Goal: Task Accomplishment & Management: Complete application form

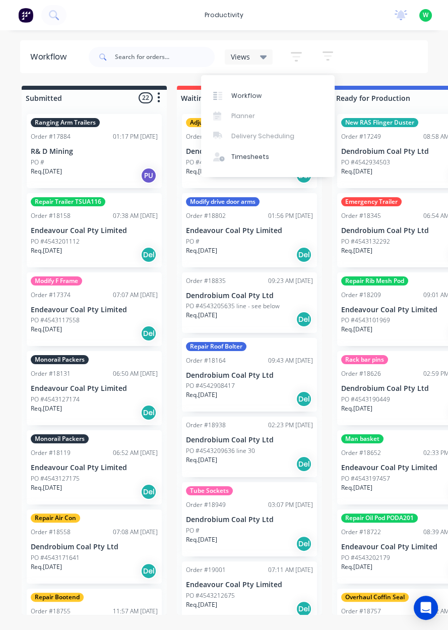
click at [258, 152] on div "Timesheets" at bounding box center [250, 156] width 38 height 9
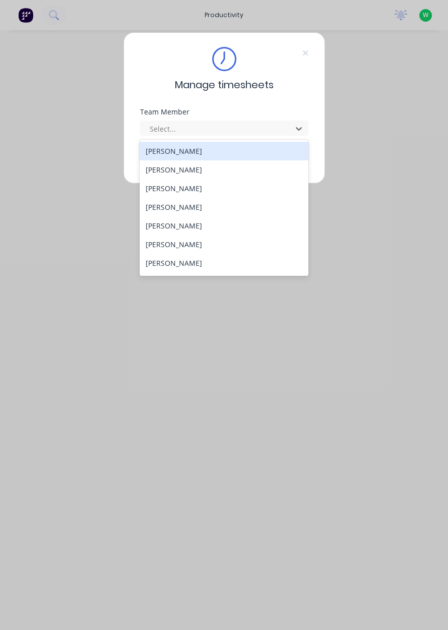
click at [210, 175] on div "Aidan Calvert" at bounding box center [224, 169] width 169 height 19
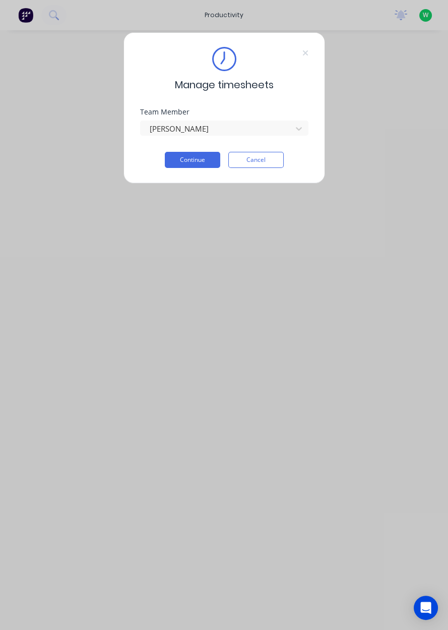
click at [202, 161] on button "Continue" at bounding box center [192, 160] width 55 height 16
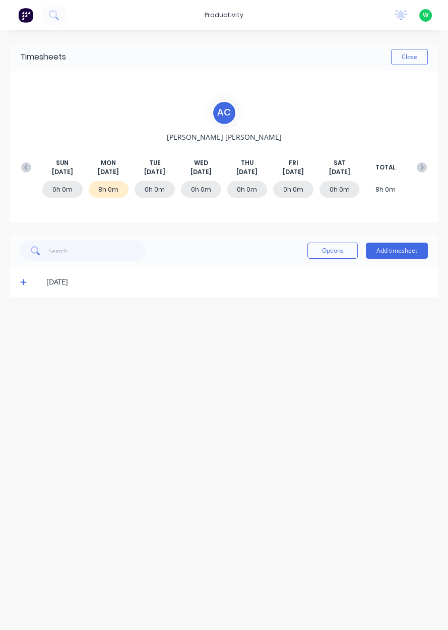
click at [36, 279] on div "[DATE]" at bounding box center [229, 281] width 398 height 11
click at [23, 281] on icon at bounding box center [23, 282] width 6 height 6
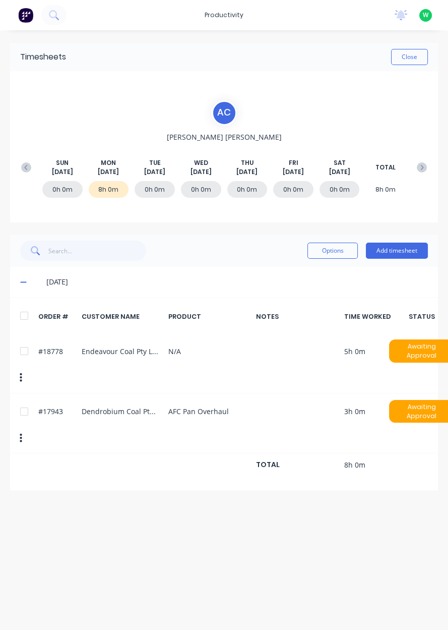
click at [394, 251] on button "Add timesheet" at bounding box center [397, 251] width 62 height 16
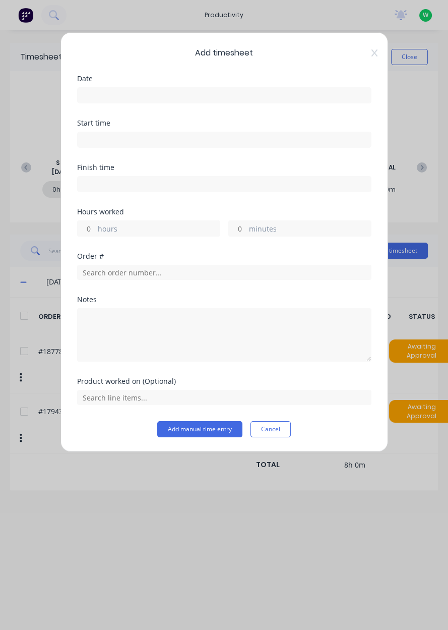
click at [159, 92] on input at bounding box center [224, 95] width 293 height 15
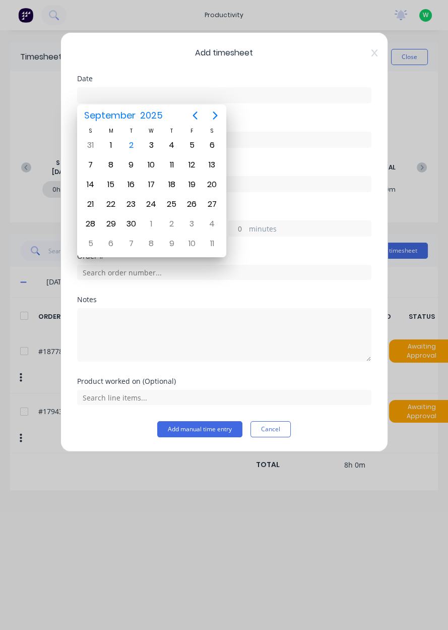
click at [134, 148] on div "2" at bounding box center [131, 145] width 15 height 15
type input "02/09/2025"
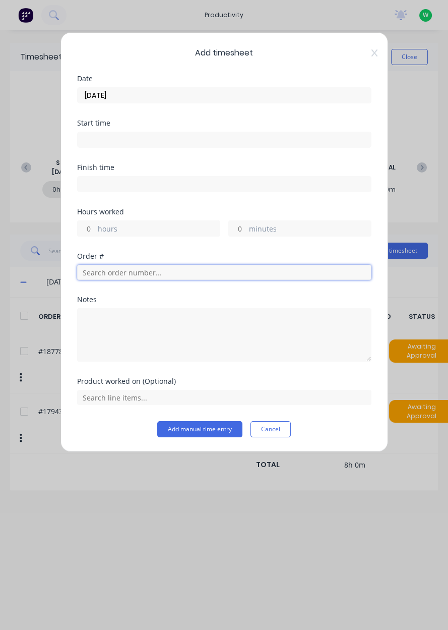
click at [158, 268] on input "text" at bounding box center [224, 272] width 295 height 15
type input "18778"
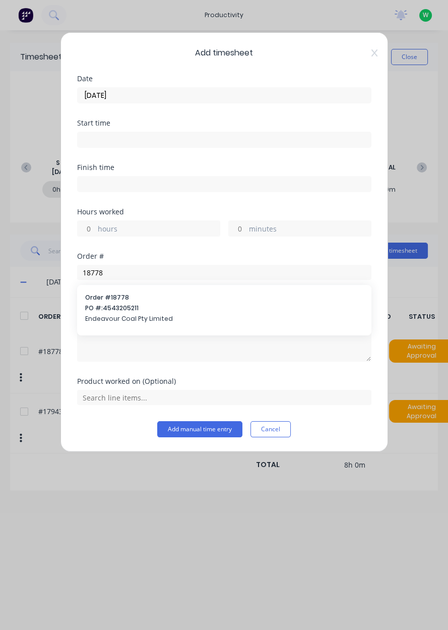
click at [154, 311] on span "PO #: 4543205211" at bounding box center [224, 308] width 278 height 9
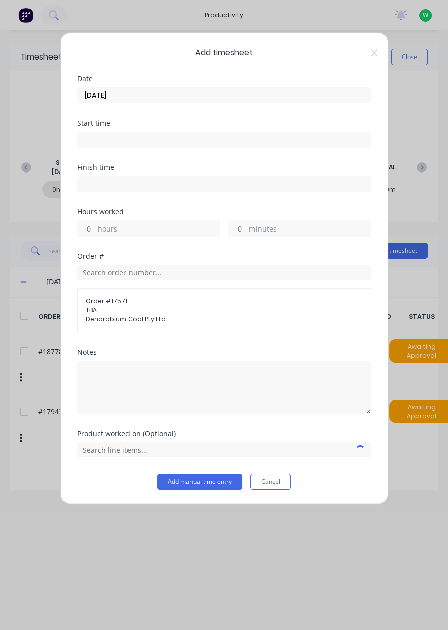
click at [157, 225] on label "hours" at bounding box center [159, 229] width 122 height 13
click at [95, 225] on input "hours" at bounding box center [87, 228] width 18 height 15
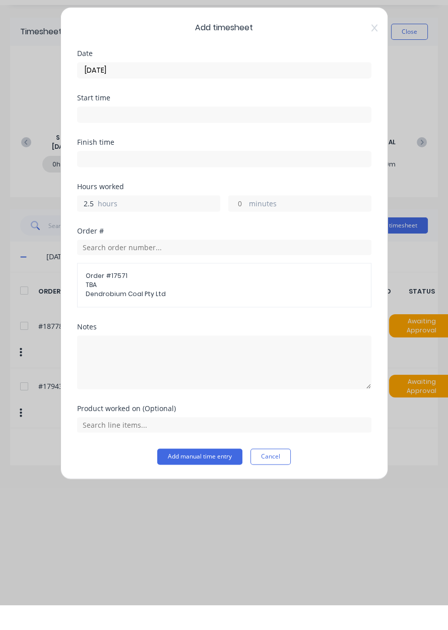
type input "2.5"
click at [128, 445] on input "text" at bounding box center [224, 449] width 295 height 15
click at [212, 275] on input "text" at bounding box center [224, 272] width 295 height 15
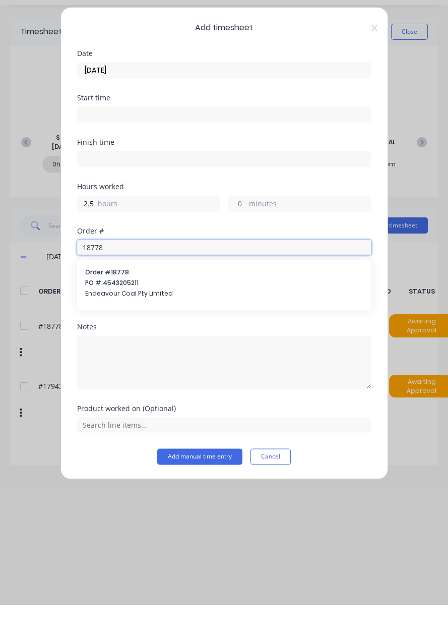
type input "18778"
click at [205, 314] on span "Endeavour Coal Pty Limited" at bounding box center [224, 318] width 278 height 9
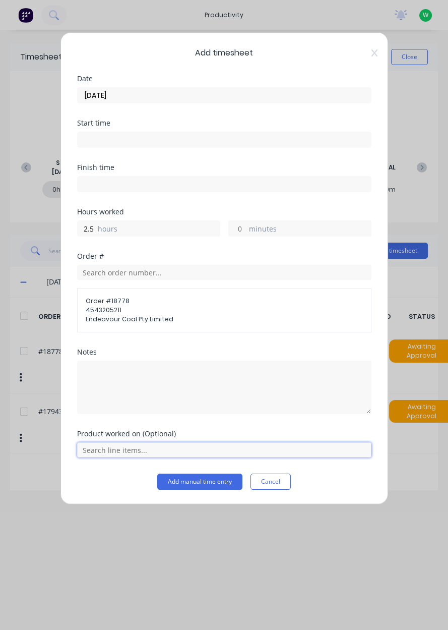
click at [117, 449] on input "text" at bounding box center [224, 449] width 295 height 15
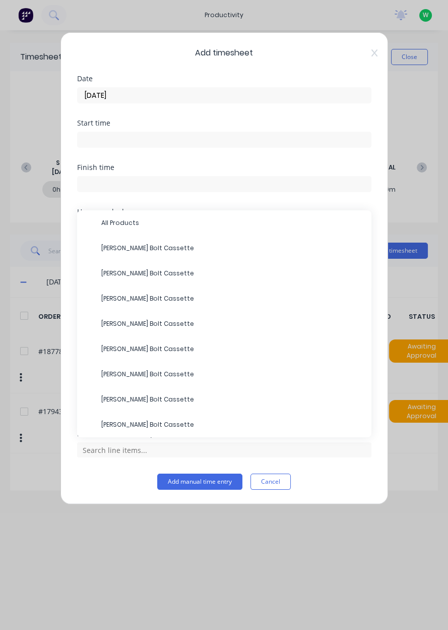
click at [174, 218] on span "All Products" at bounding box center [232, 222] width 262 height 9
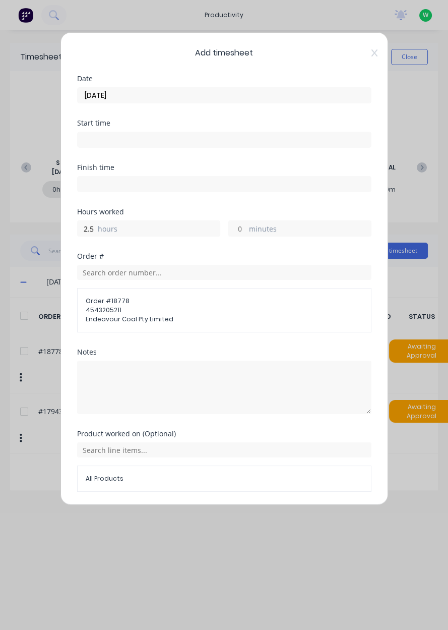
click at [221, 509] on button "Add manual time entry" at bounding box center [199, 516] width 85 height 16
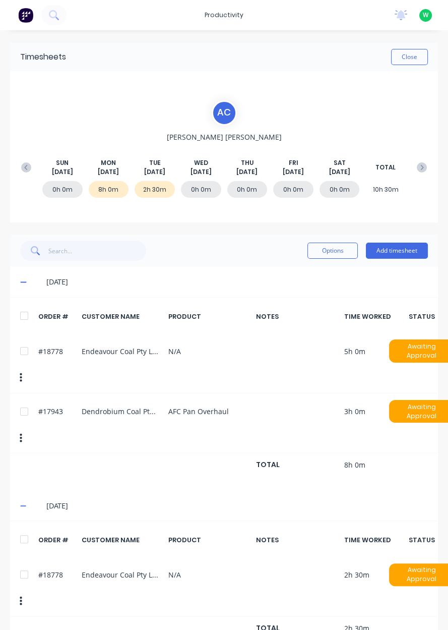
click at [407, 247] on button "Add timesheet" at bounding box center [397, 251] width 62 height 16
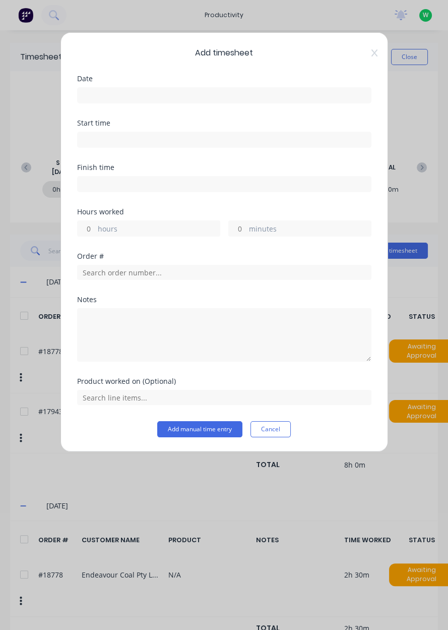
click at [377, 51] on icon at bounding box center [375, 53] width 6 height 8
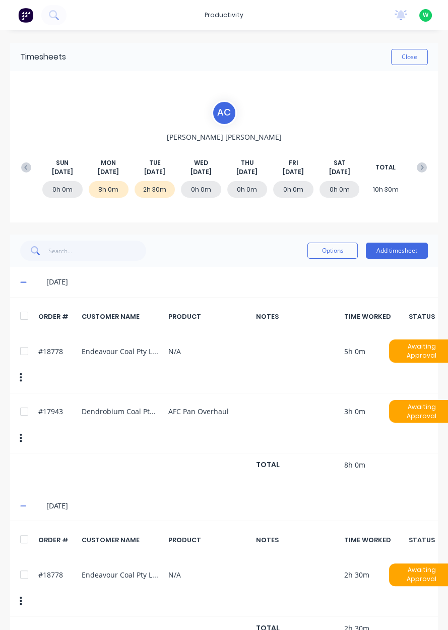
click at [408, 253] on button "Add timesheet" at bounding box center [397, 251] width 62 height 16
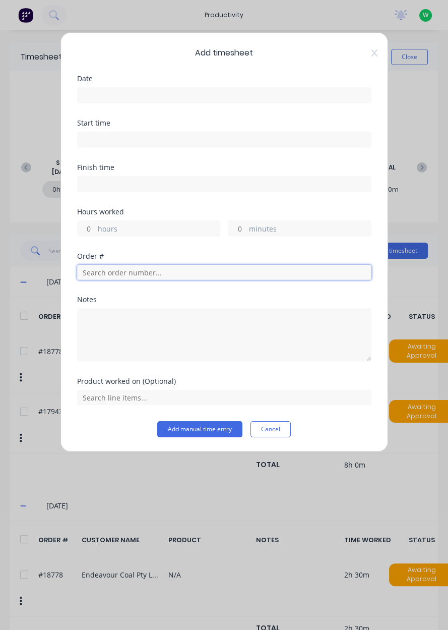
click at [156, 273] on input "text" at bounding box center [224, 272] width 295 height 15
type input "17943"
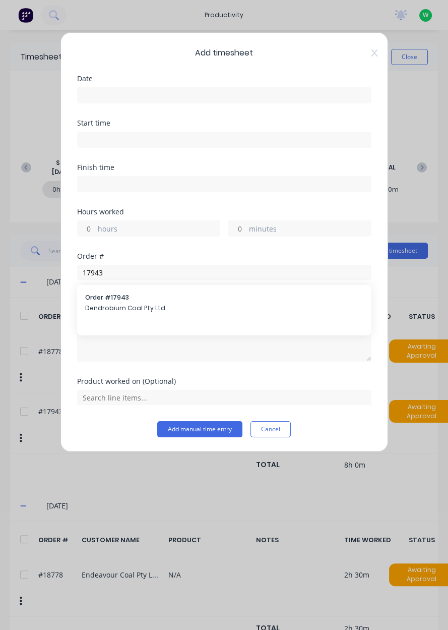
click at [165, 301] on div "Order # 17943 Dendrobium Coal Pty Ltd" at bounding box center [224, 303] width 278 height 21
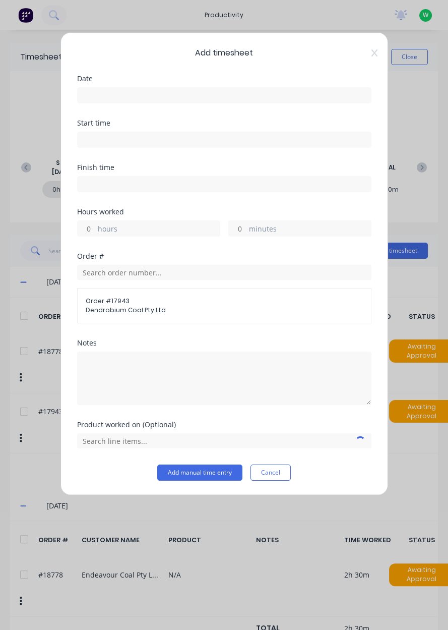
click at [166, 98] on input at bounding box center [224, 95] width 293 height 15
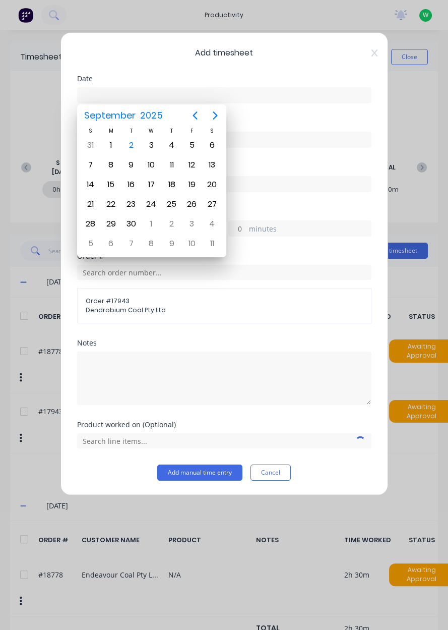
click at [134, 148] on div "2" at bounding box center [131, 145] width 15 height 15
type input "02/09/2025"
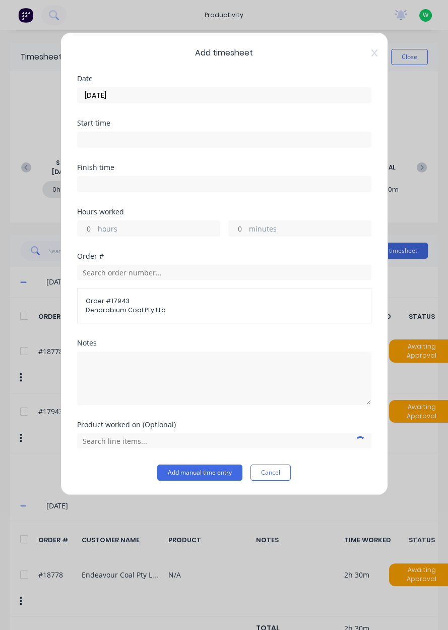
click at [155, 234] on label "hours" at bounding box center [159, 229] width 122 height 13
click at [95, 234] on input "hours" at bounding box center [87, 228] width 18 height 15
type input "8"
type input "7.5"
click at [152, 441] on input "text" at bounding box center [224, 440] width 295 height 15
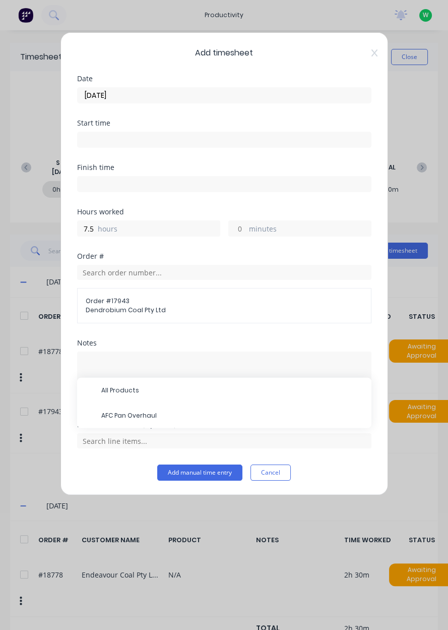
click at [165, 417] on span "AFC Pan Overhaul" at bounding box center [232, 415] width 262 height 9
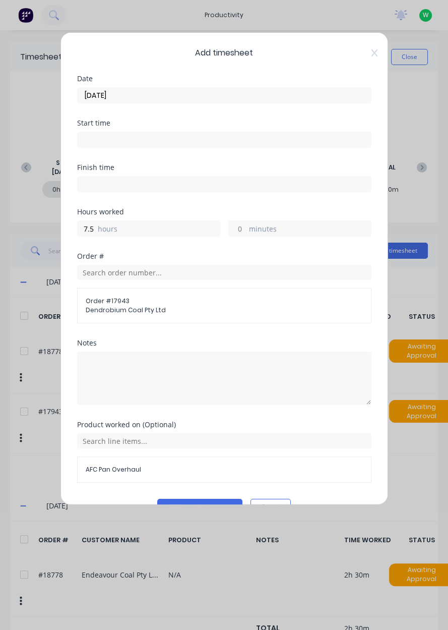
click at [205, 503] on button "Add manual time entry" at bounding box center [199, 507] width 85 height 16
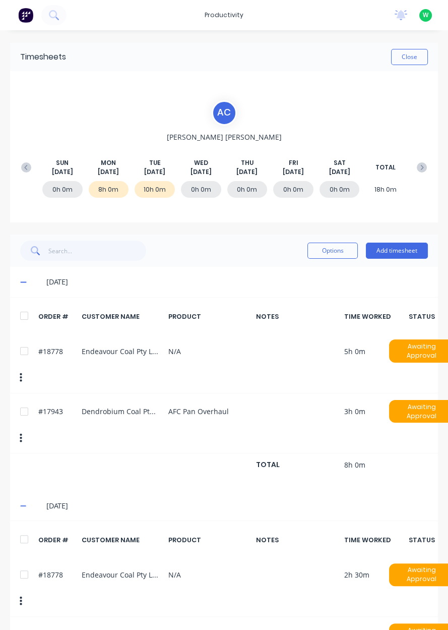
click at [414, 56] on button "Close" at bounding box center [409, 57] width 37 height 16
